Goal: Task Accomplishment & Management: Manage account settings

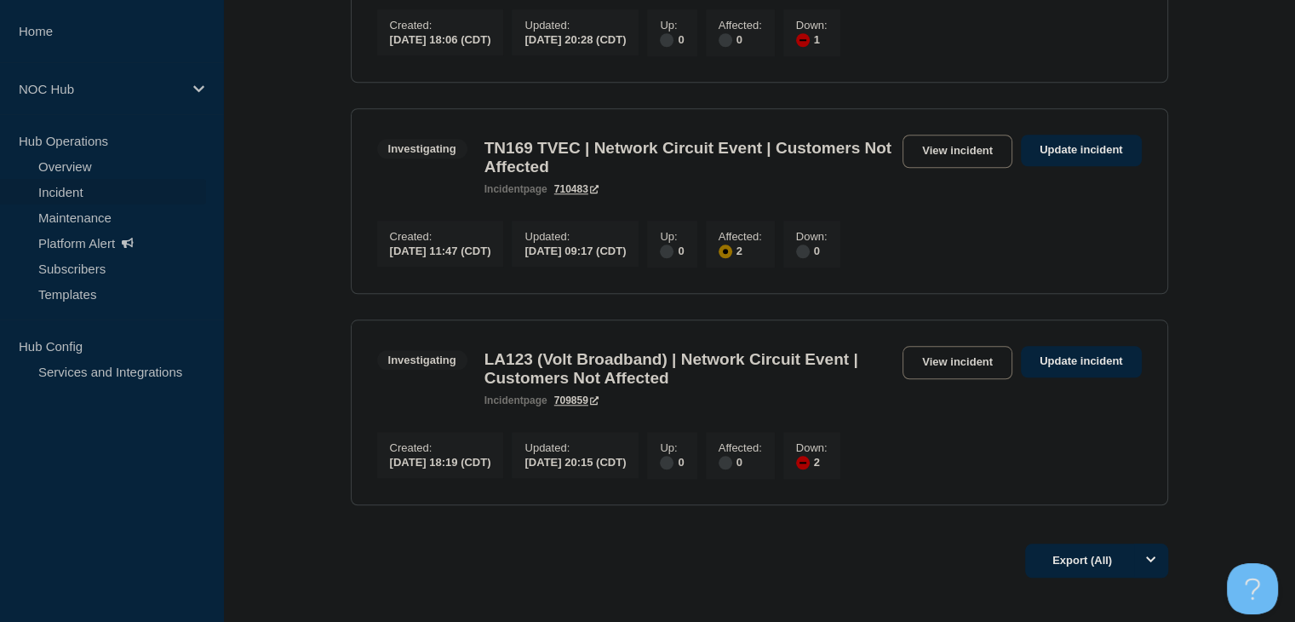
scroll to position [1703, 0]
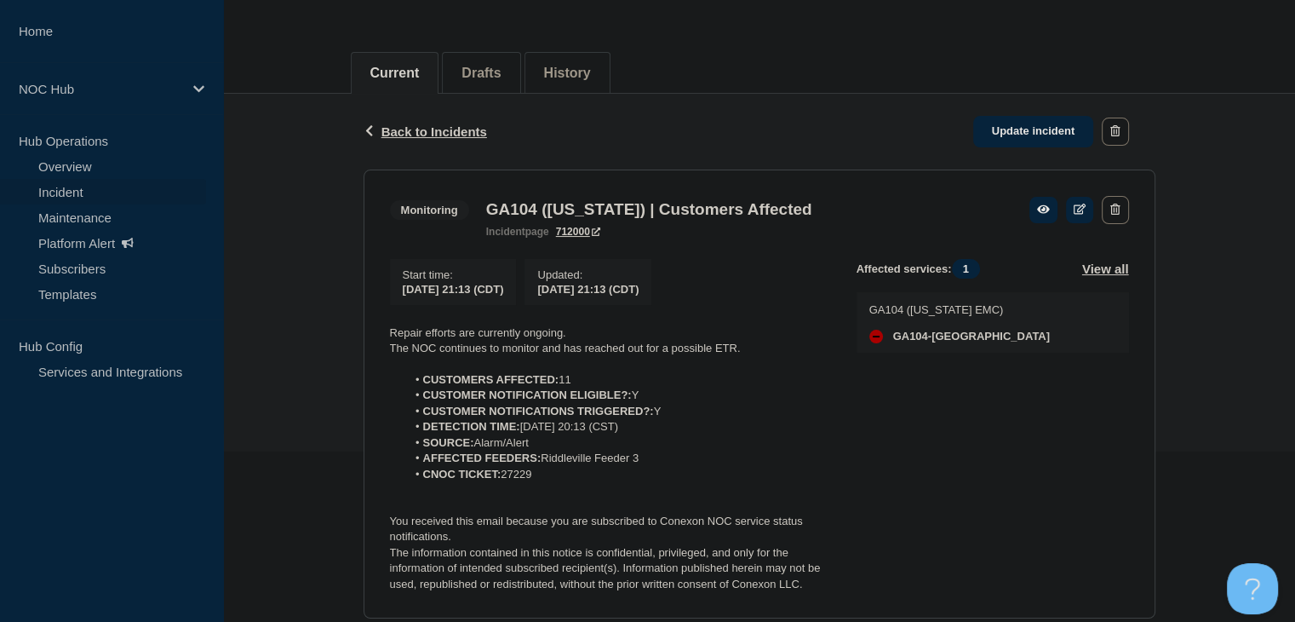
scroll to position [256, 0]
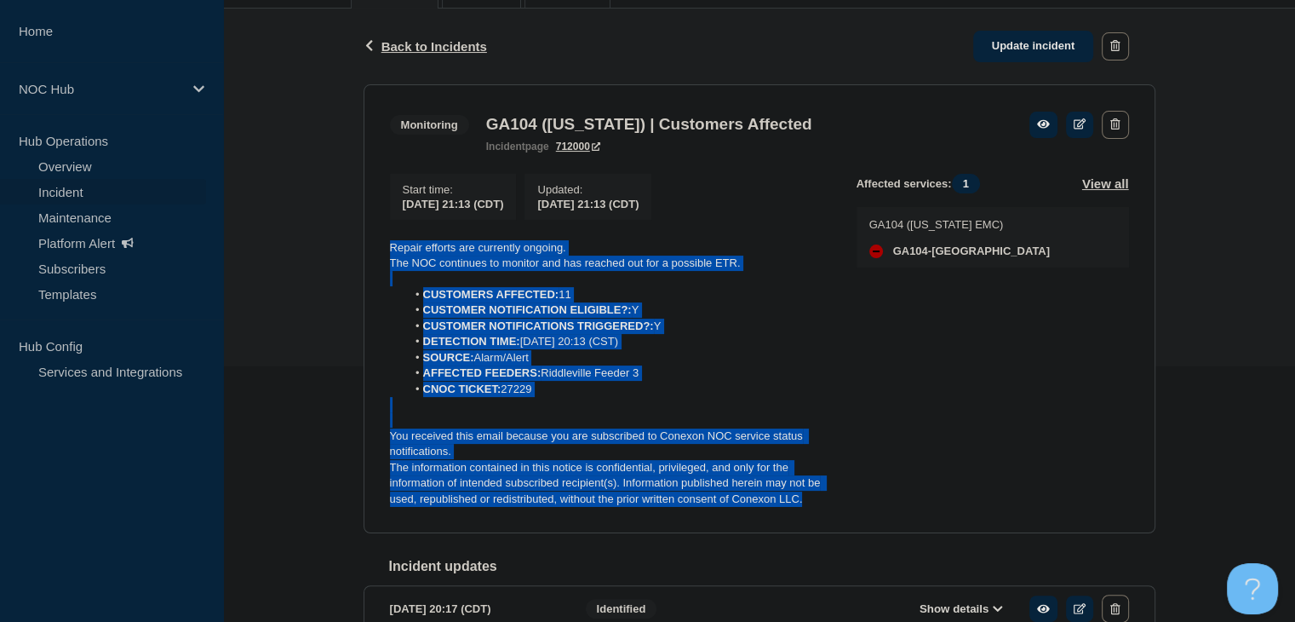
drag, startPoint x: 811, startPoint y: 508, endPoint x: 303, endPoint y: 254, distance: 567.9
click at [303, 254] on div "Back Back to Incidents Update incident Monitoring GA104 ([US_STATE]) | Customer…" at bounding box center [759, 375] width 1072 height 733
copy div "Repair efforts are currently ongoing. The NOC continues to monitor and has reac…"
click at [1019, 52] on link "Update incident" at bounding box center [1034, 47] width 121 height 32
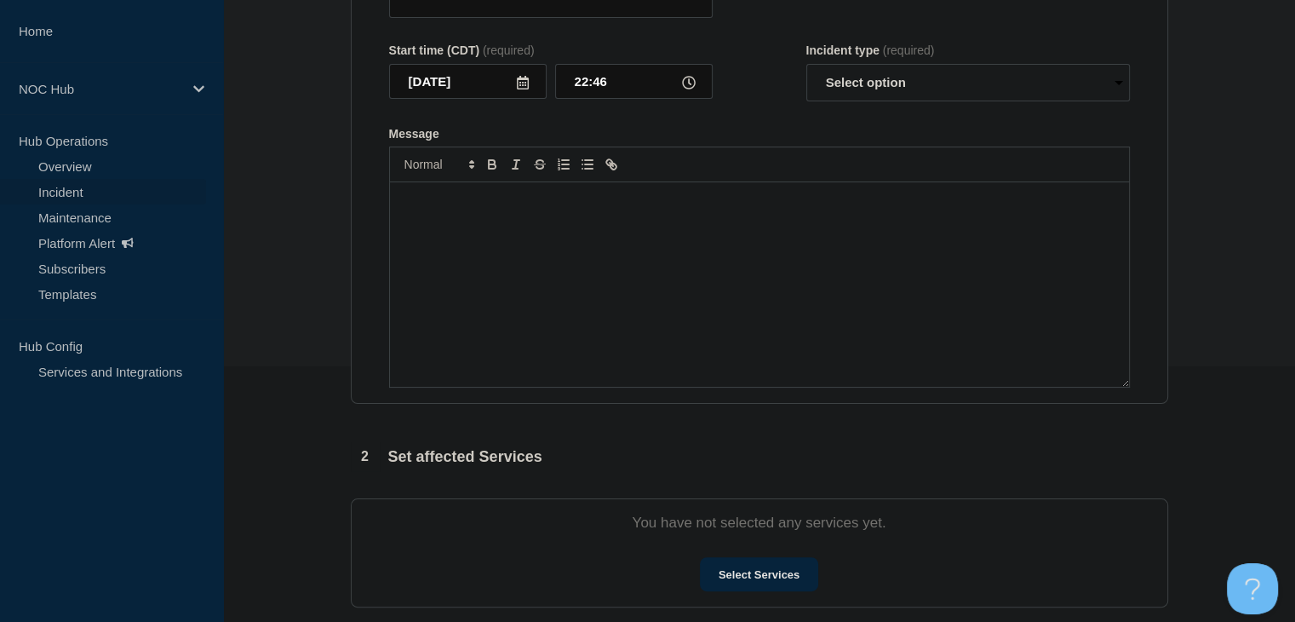
click at [609, 312] on div "Message" at bounding box center [759, 284] width 739 height 204
type input "GA104 ([US_STATE]) | Customers Affected"
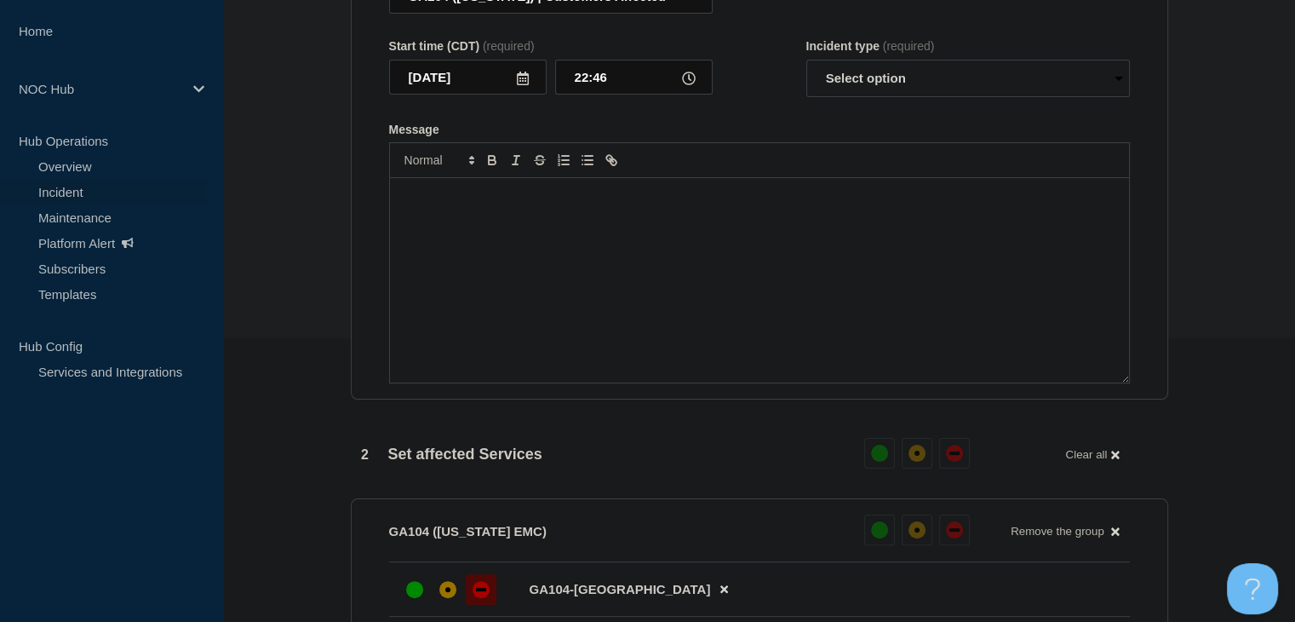
scroll to position [39, 0]
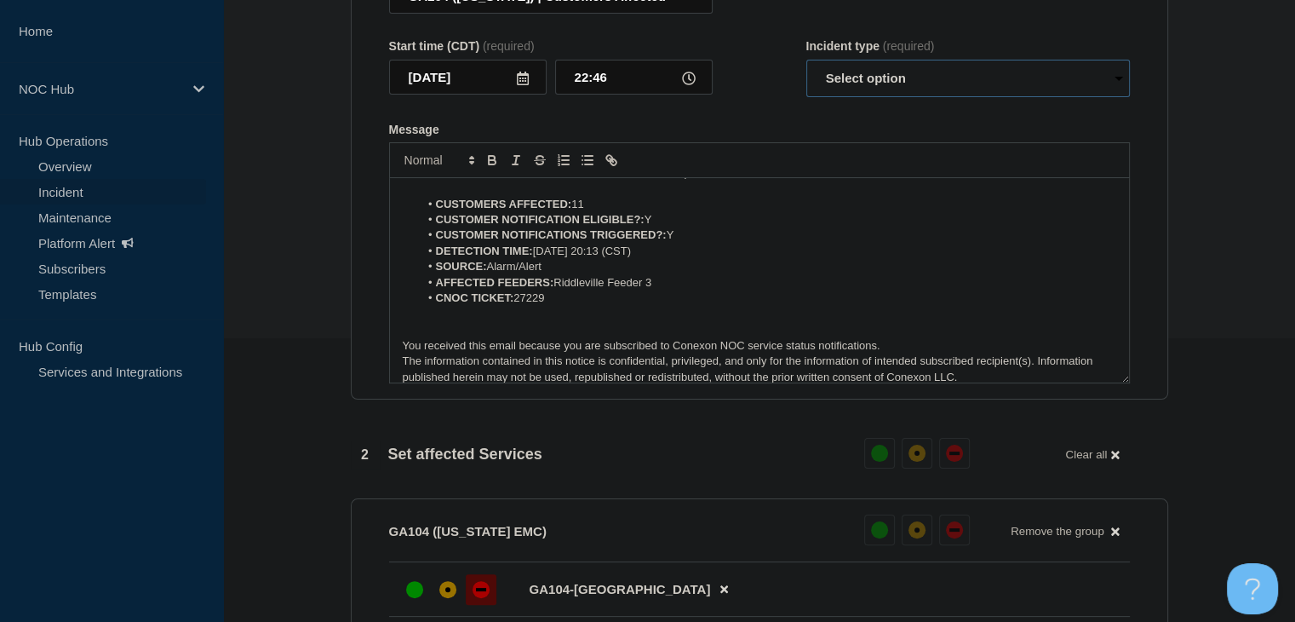
click at [869, 91] on select "Select option Investigating Identified Monitoring Resolved" at bounding box center [969, 78] width 324 height 37
click at [807, 69] on select "Select option Investigating Identified Monitoring Resolved" at bounding box center [969, 78] width 324 height 37
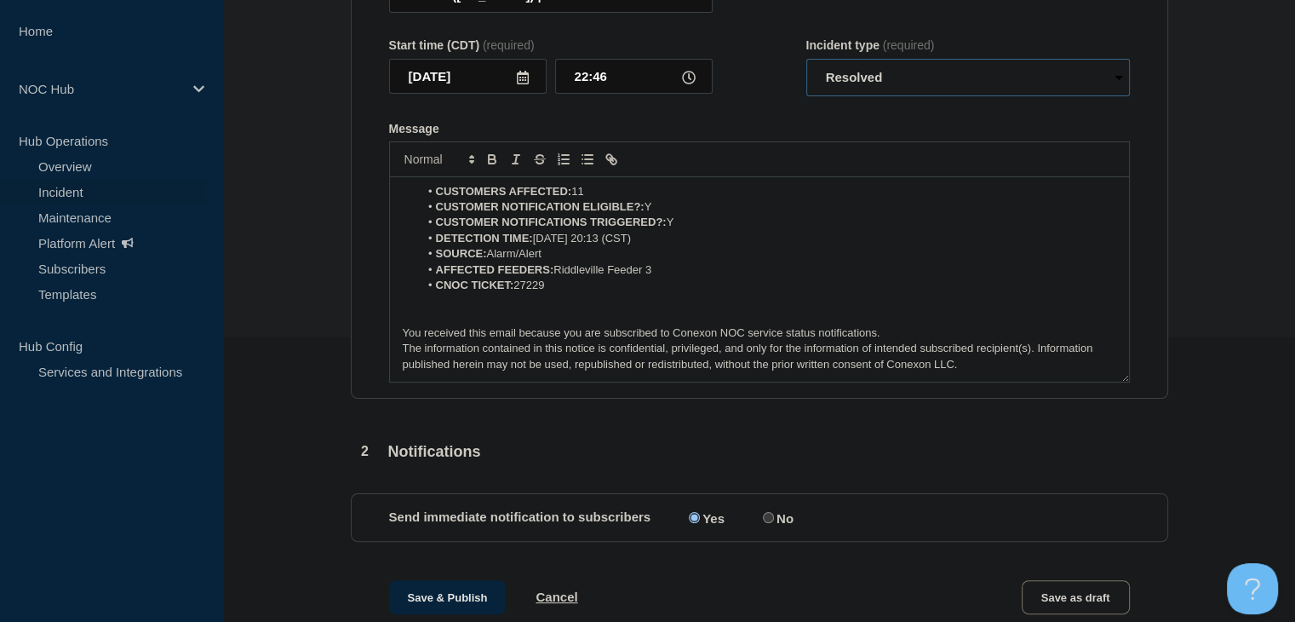
scroll to position [284, 0]
click at [870, 89] on select "Select option Investigating Identified Monitoring Resolved" at bounding box center [969, 78] width 324 height 37
click at [849, 78] on select "Select option Investigating Identified Monitoring Resolved" at bounding box center [969, 78] width 324 height 37
select select "monitoring"
click at [807, 69] on select "Select option Investigating Identified Monitoring Resolved" at bounding box center [969, 78] width 324 height 37
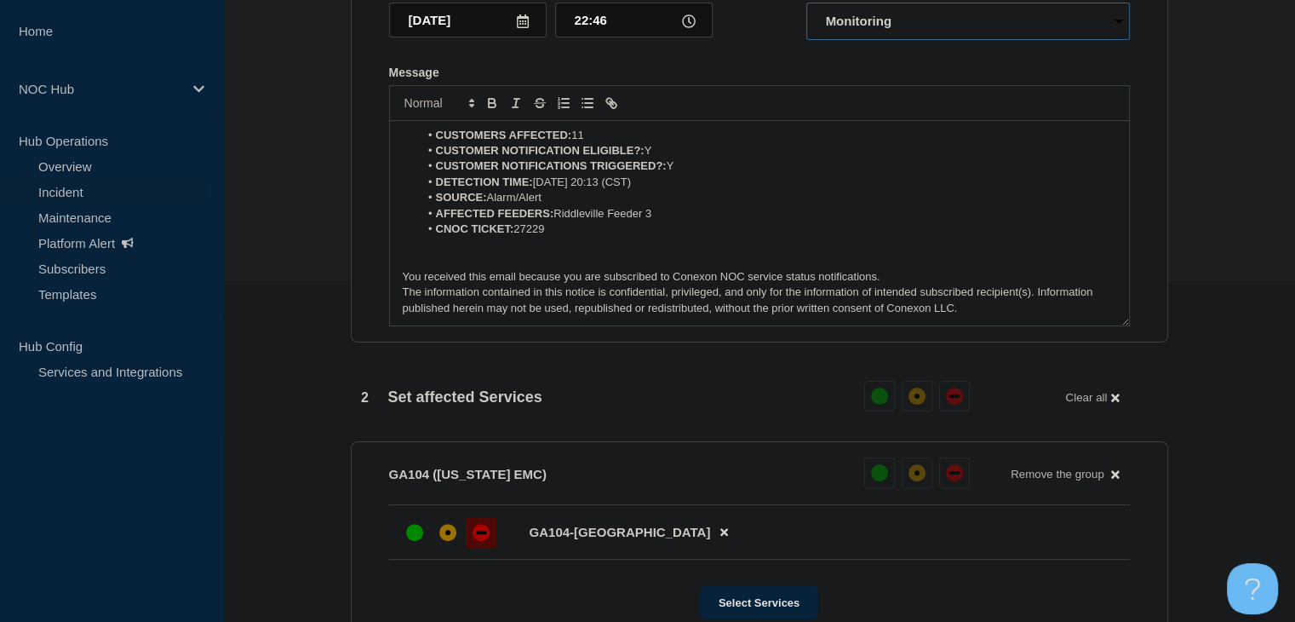
scroll to position [369, 0]
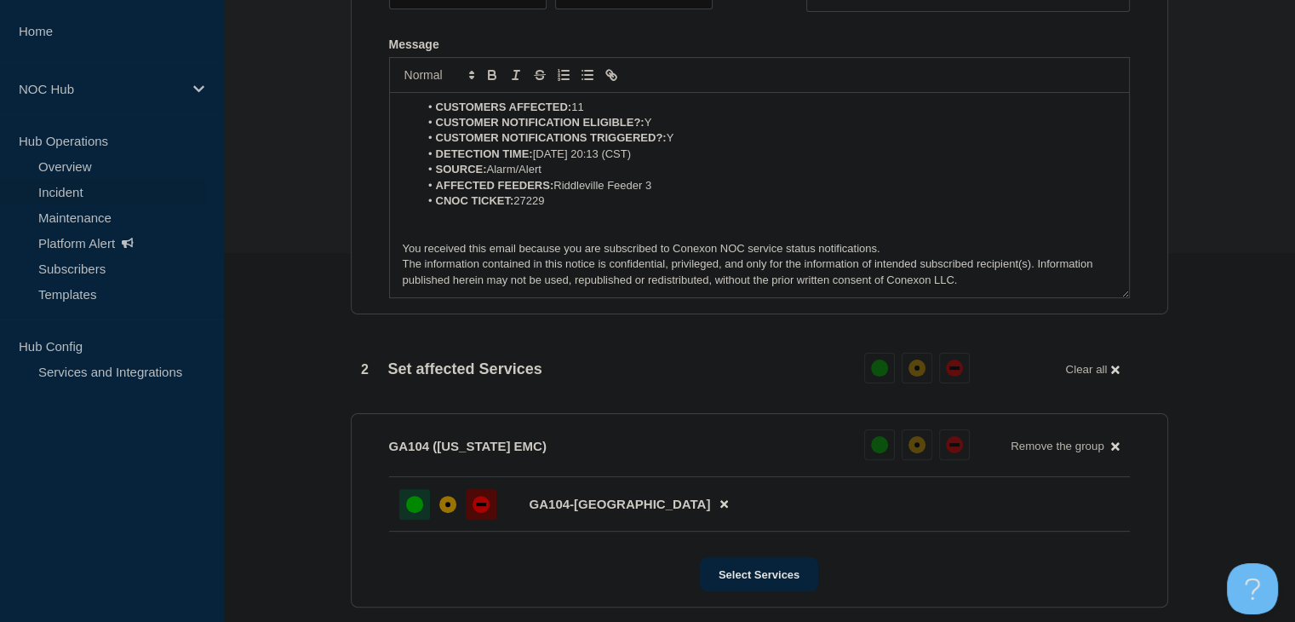
click at [426, 513] on div at bounding box center [414, 504] width 31 height 31
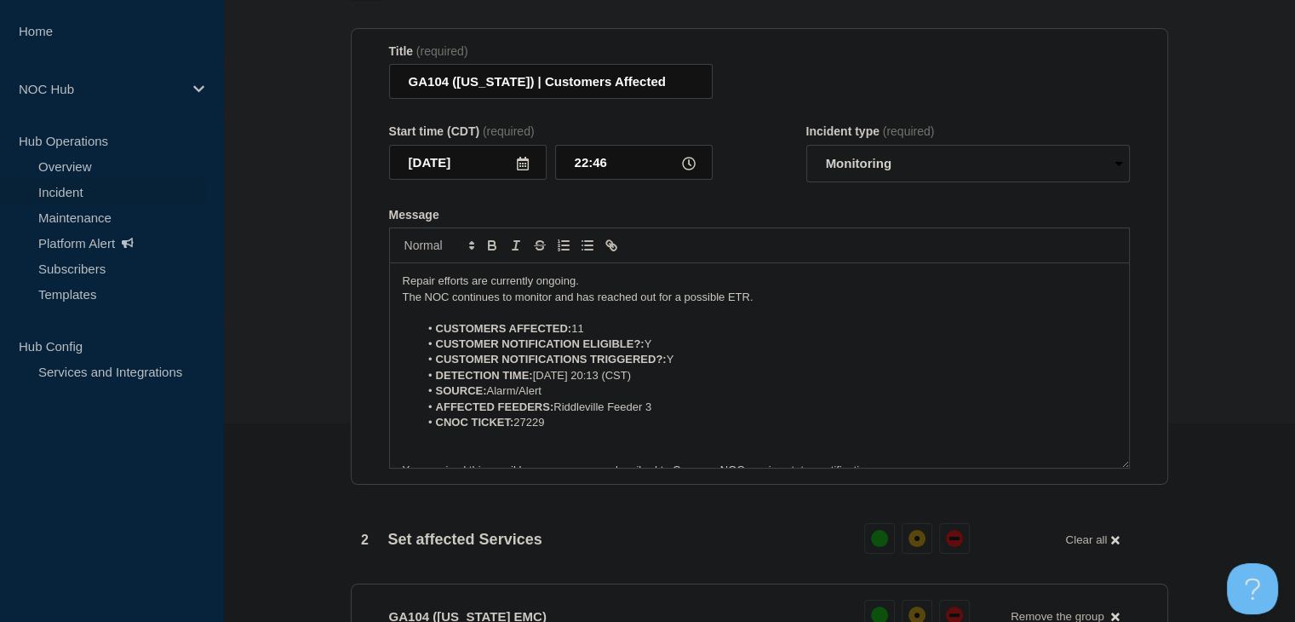
scroll to position [0, 0]
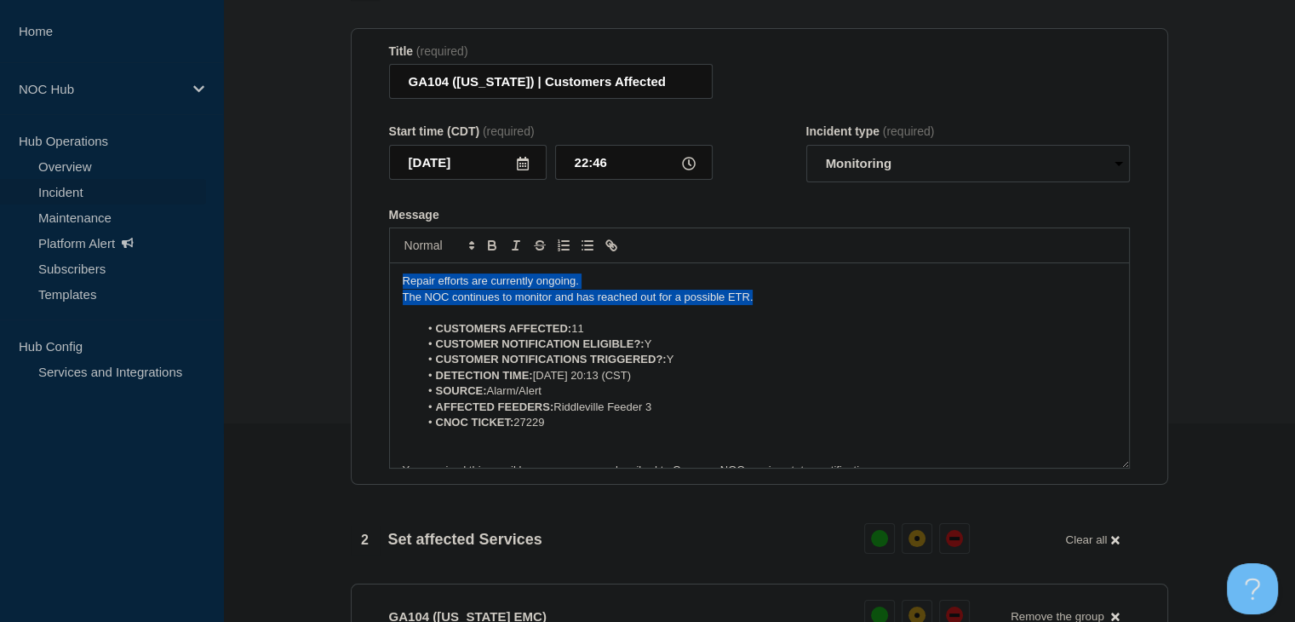
drag, startPoint x: 764, startPoint y: 307, endPoint x: 322, endPoint y: 276, distance: 443.2
click at [322, 276] on section "1 Provide details Title (required) GA104 (Washington) | Customers Affected Star…" at bounding box center [759, 628] width 1072 height 1313
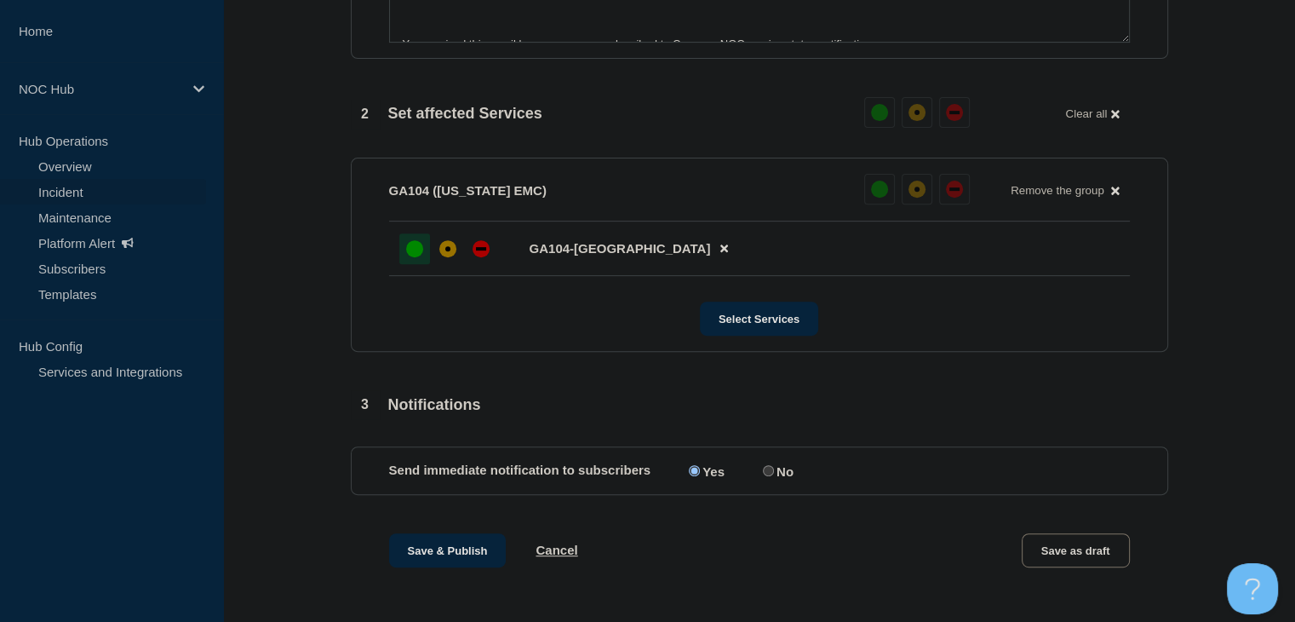
scroll to position [795, 0]
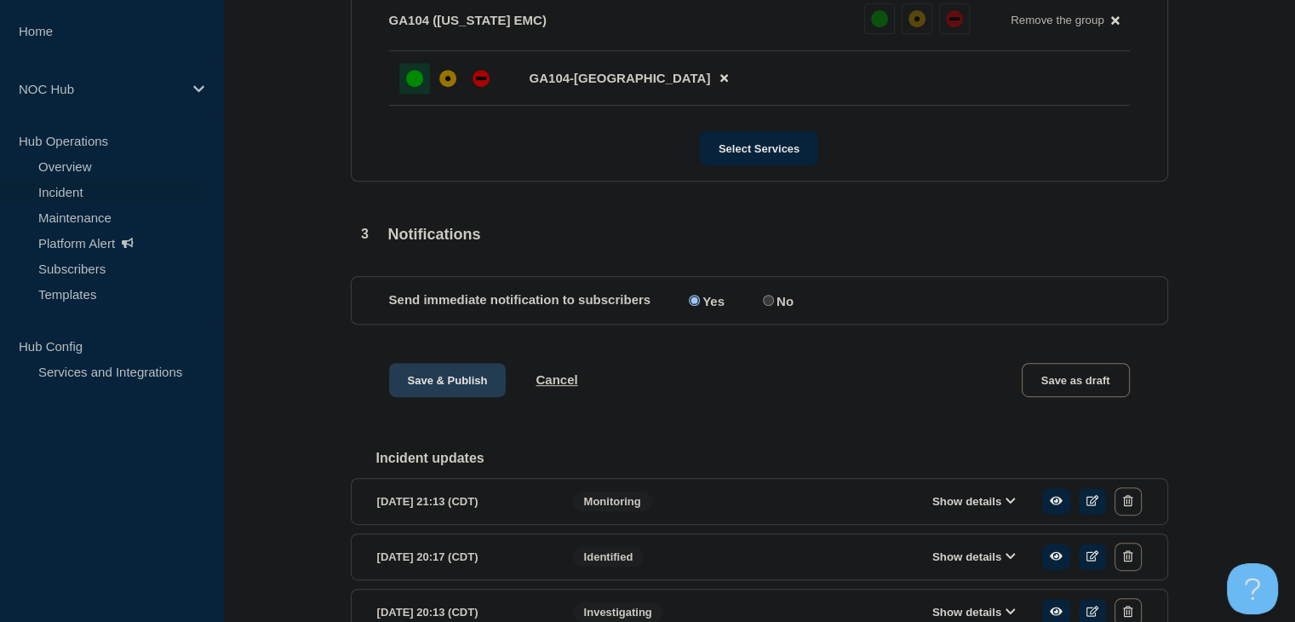
click at [416, 391] on button "Save & Publish" at bounding box center [448, 380] width 118 height 34
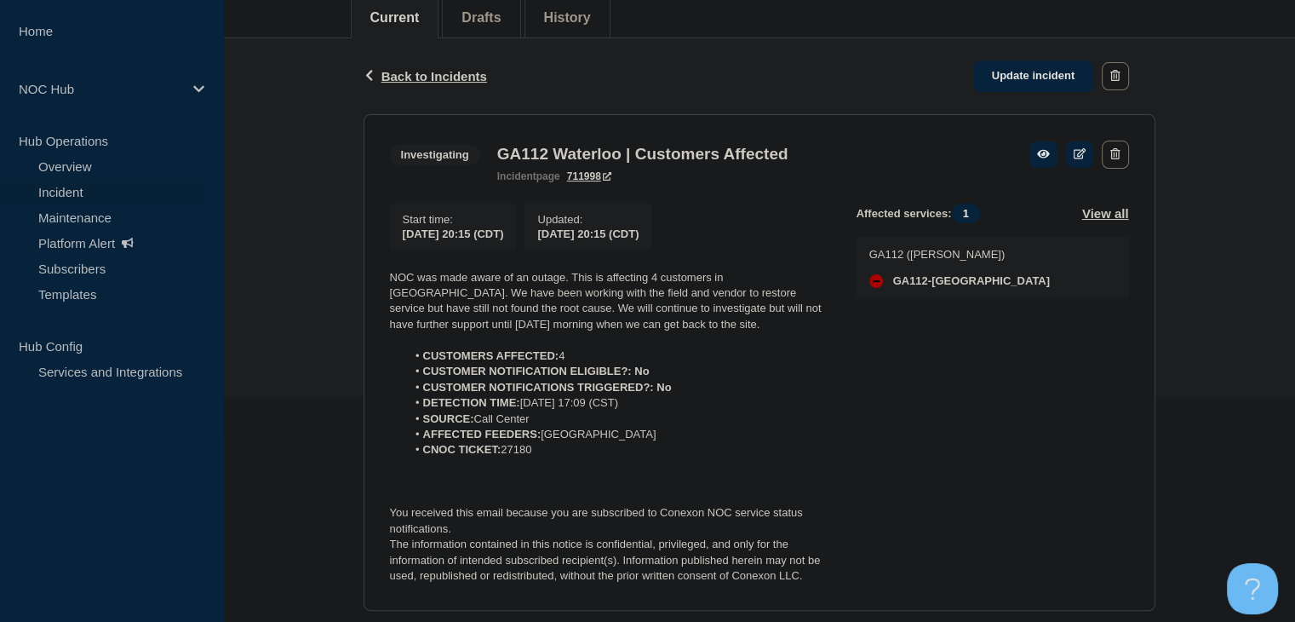
scroll to position [256, 0]
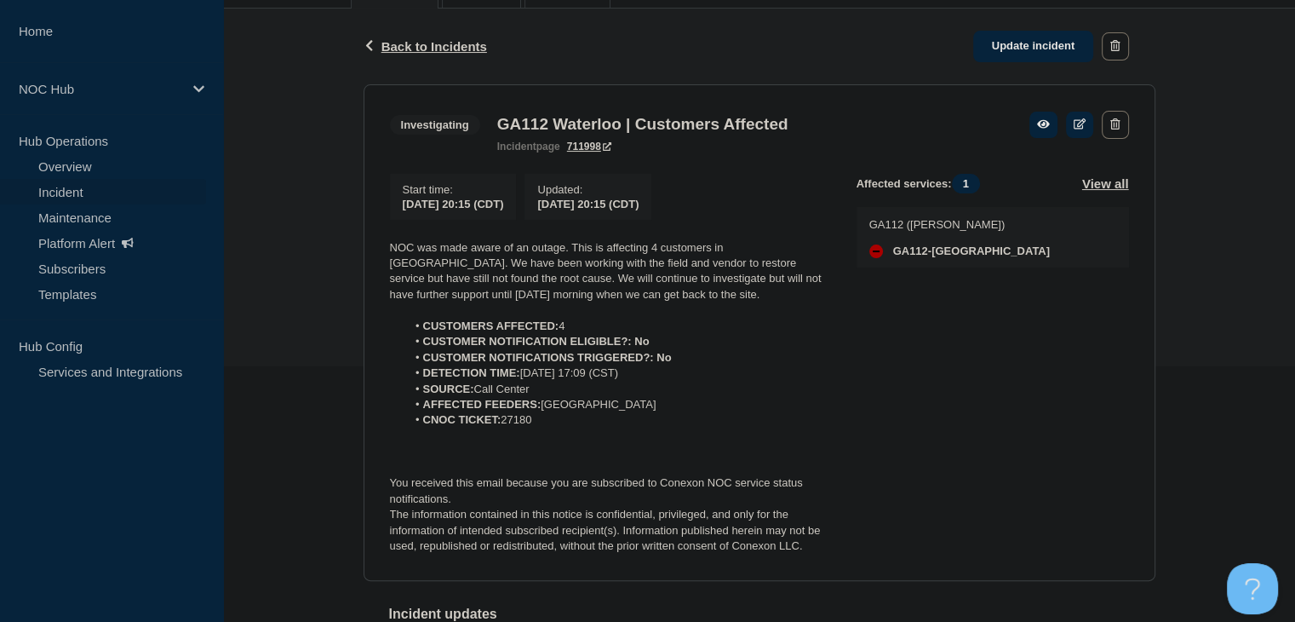
click at [75, 186] on link "Incident" at bounding box center [103, 192] width 206 height 26
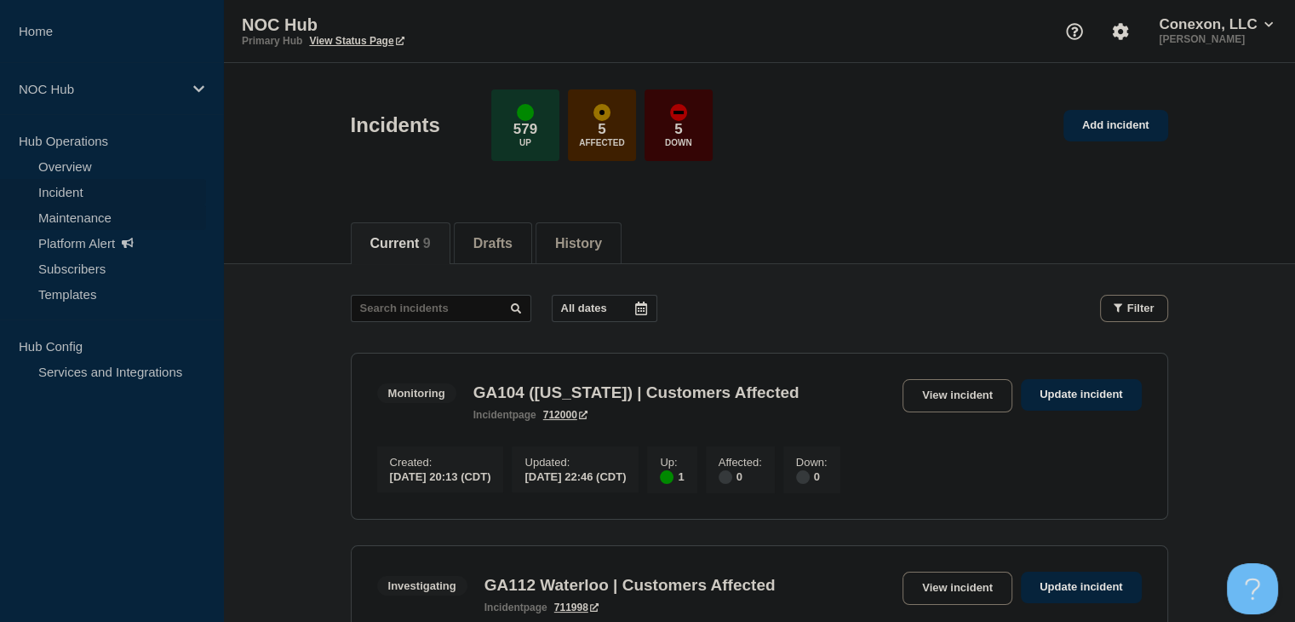
click at [82, 214] on link "Maintenance" at bounding box center [103, 217] width 206 height 26
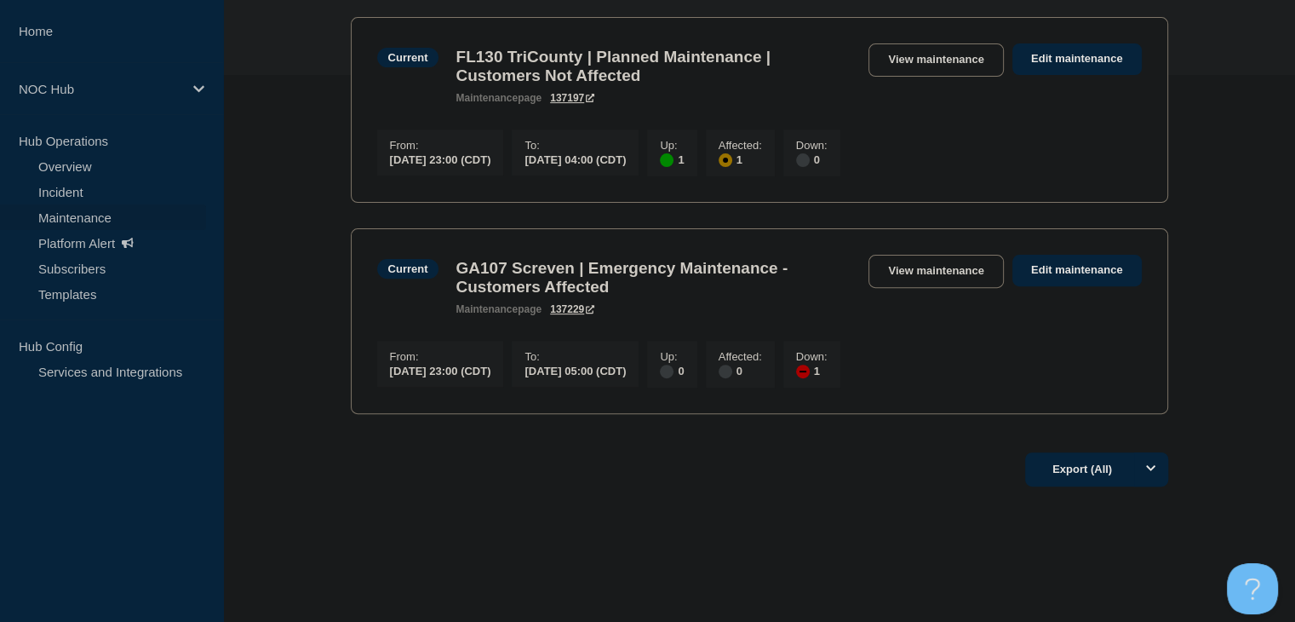
scroll to position [593, 0]
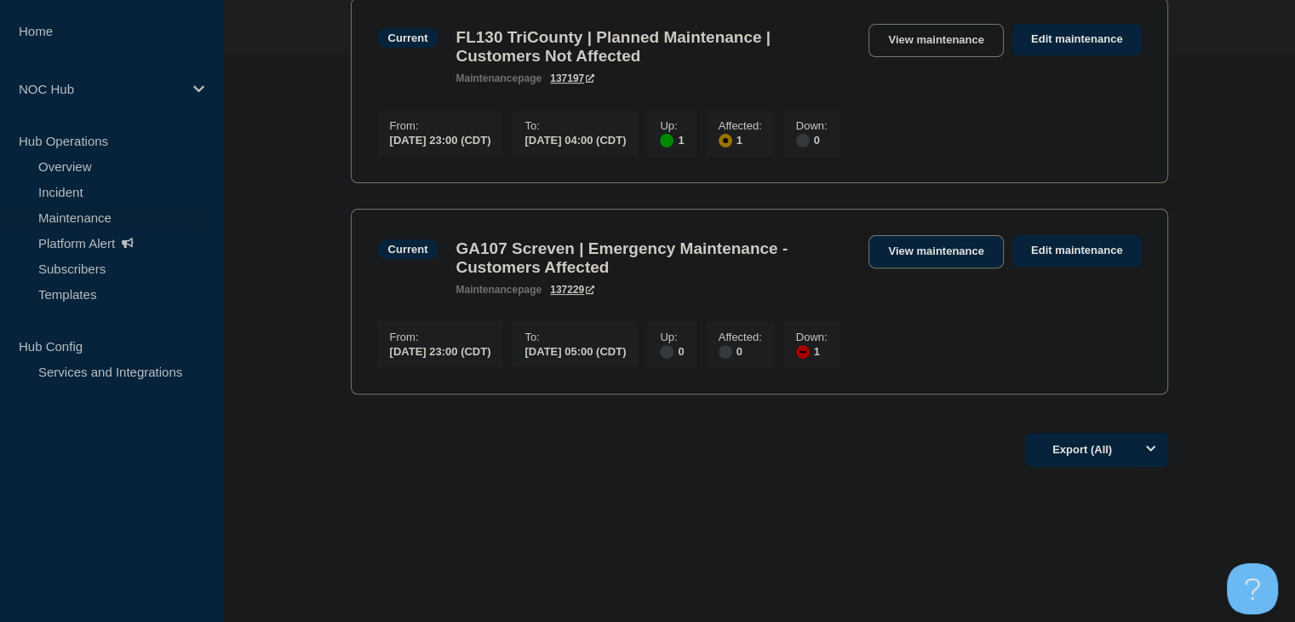
click at [944, 243] on link "View maintenance" at bounding box center [936, 251] width 135 height 33
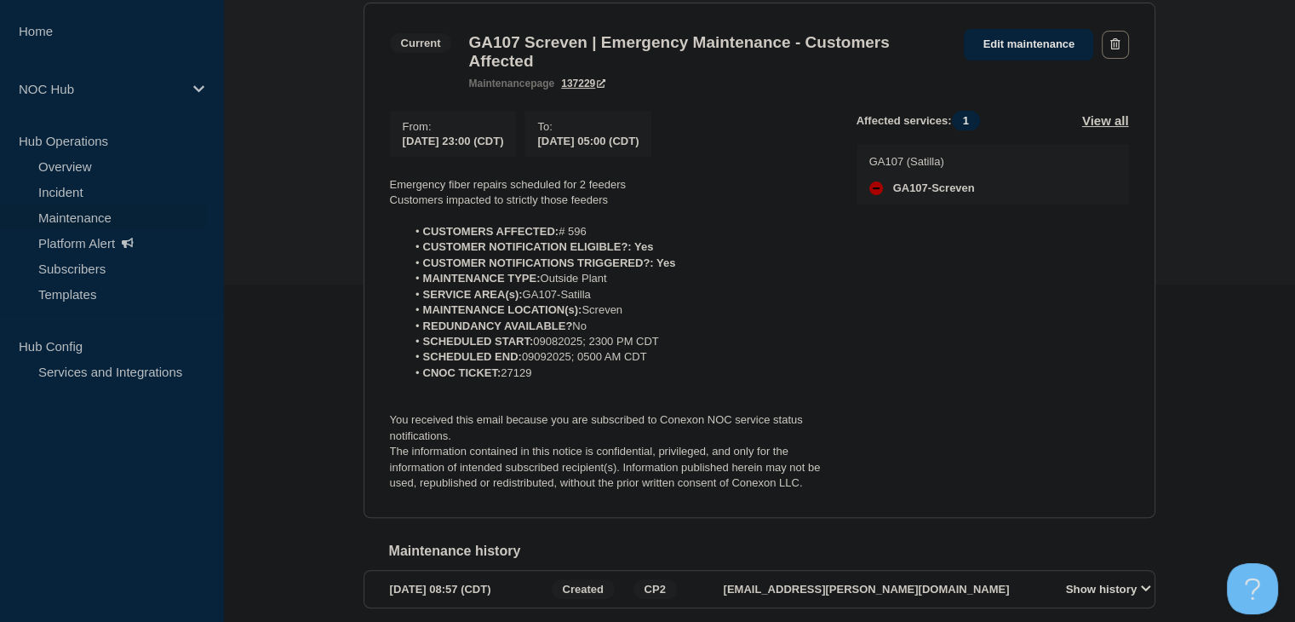
scroll to position [245, 0]
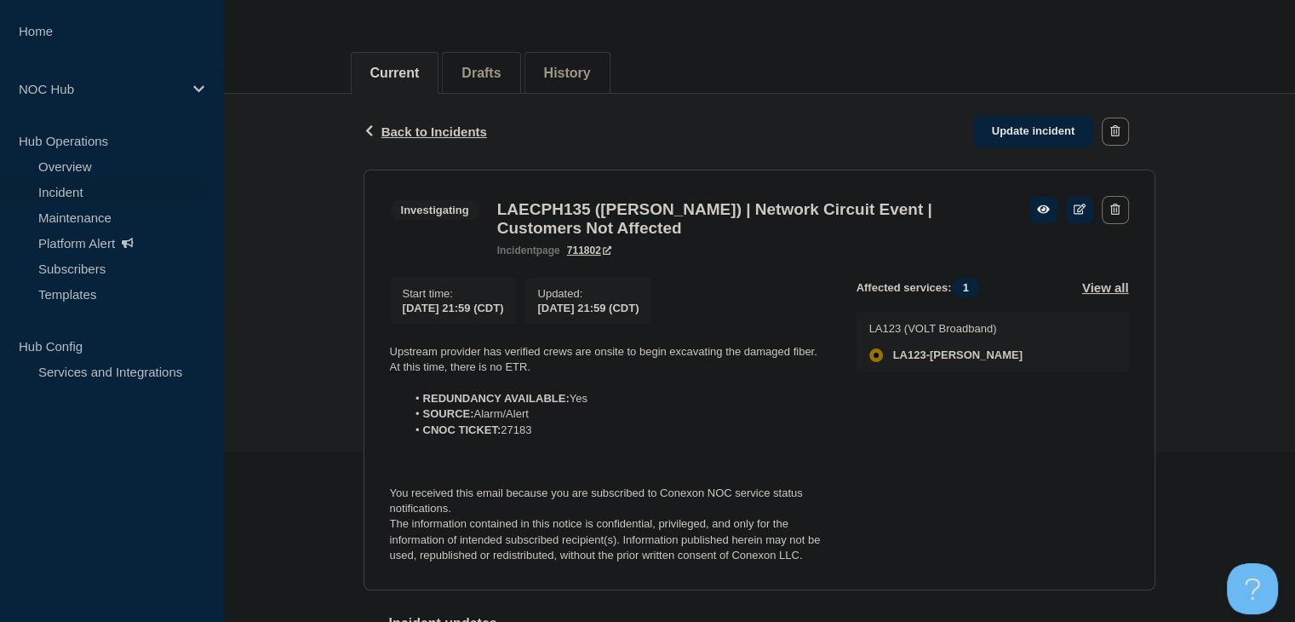
scroll to position [256, 0]
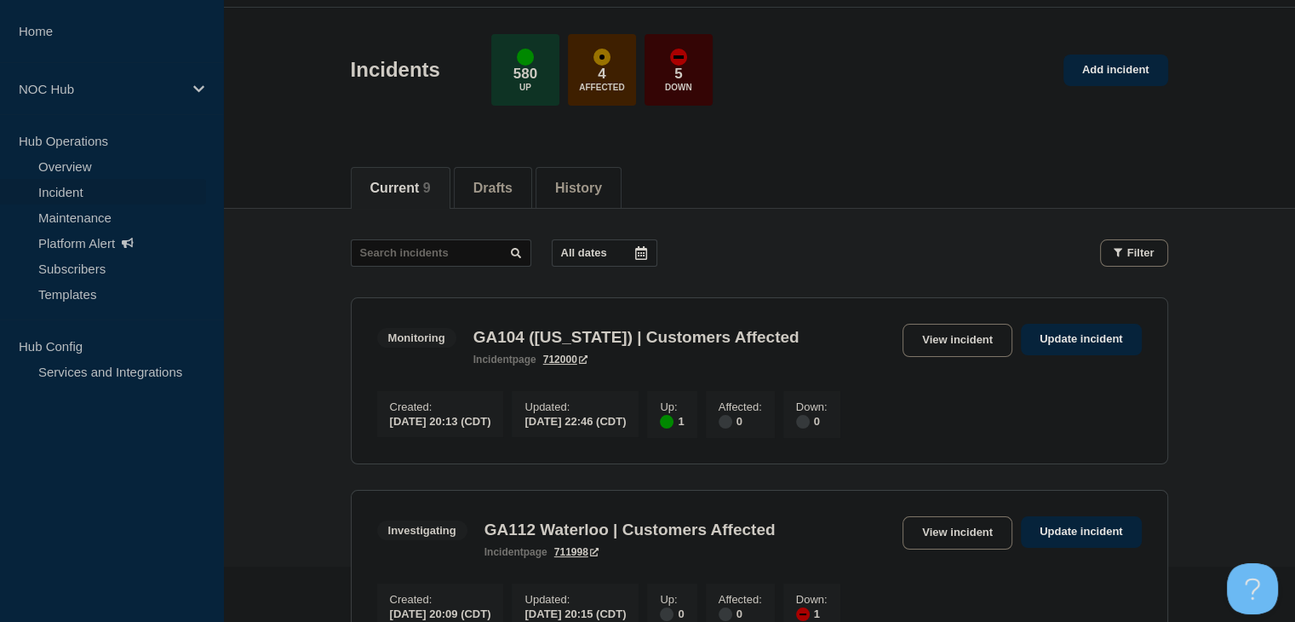
scroll to position [85, 0]
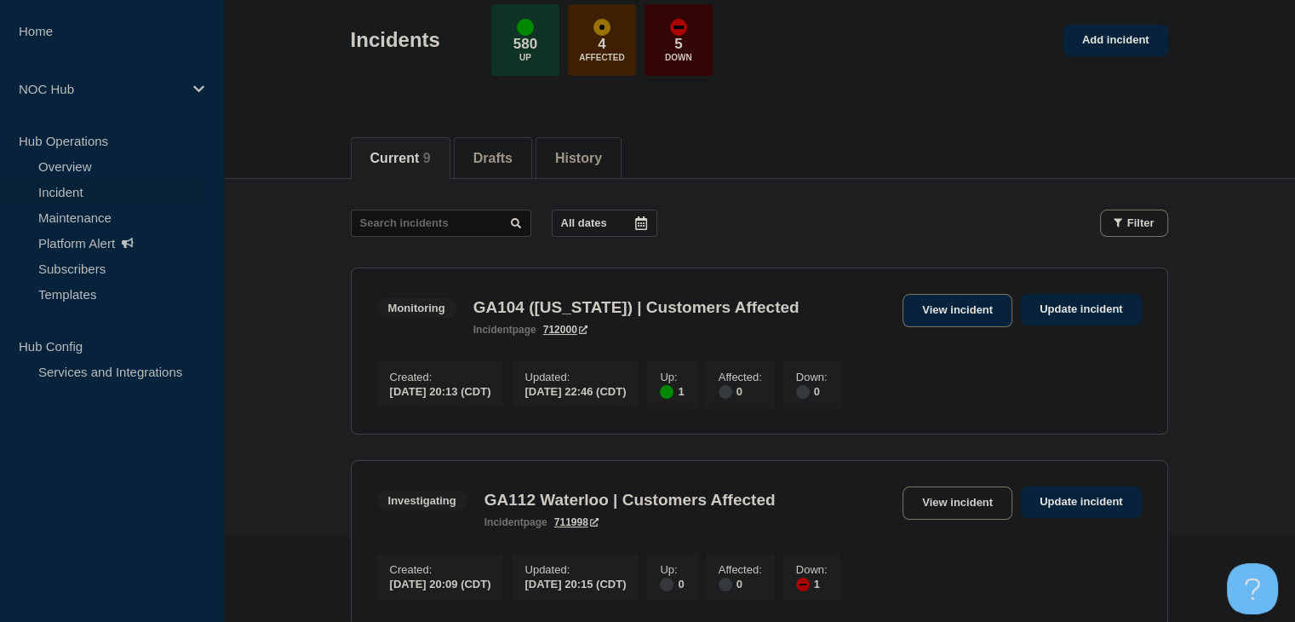
click at [936, 311] on link "View incident" at bounding box center [958, 310] width 110 height 33
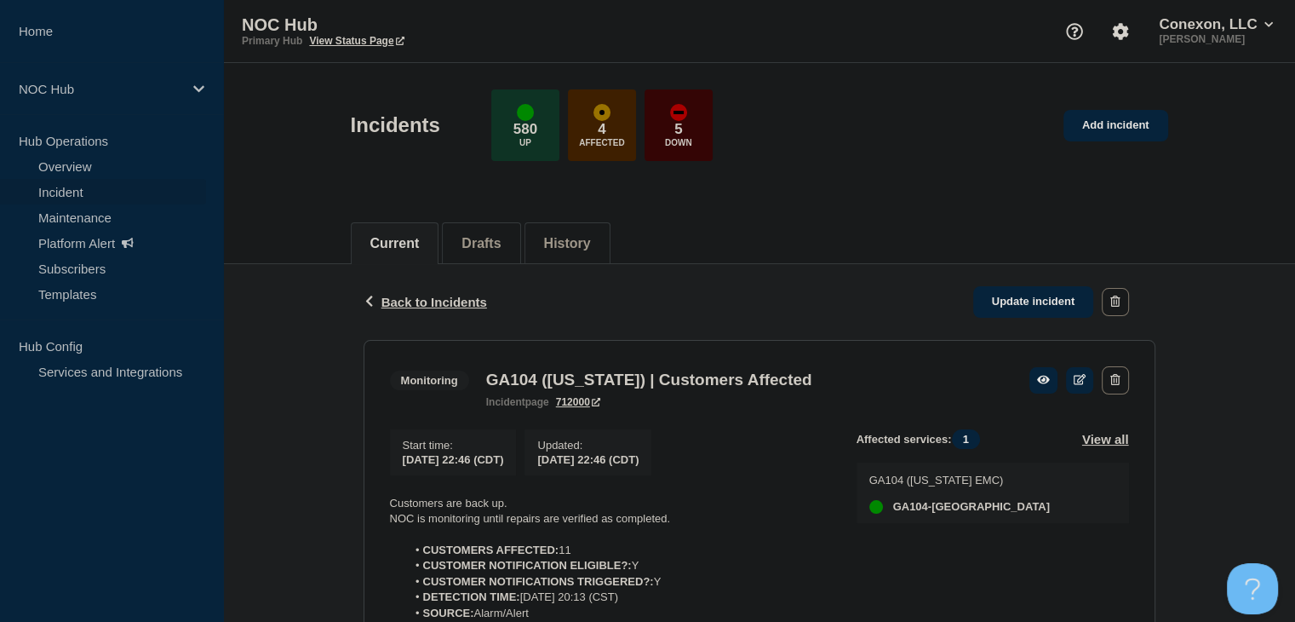
scroll to position [256, 0]
